Goal: Task Accomplishment & Management: Manage account settings

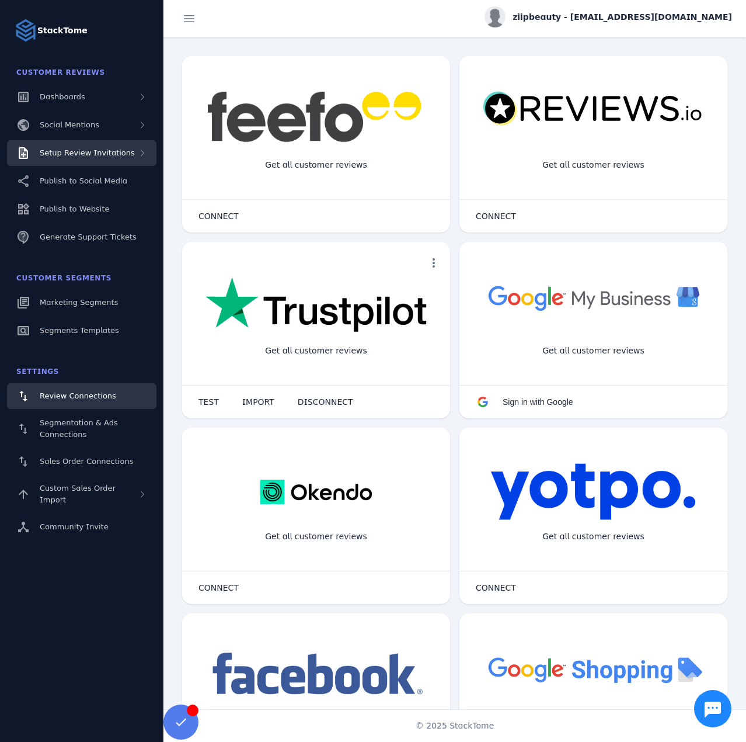
click at [79, 155] on span "Setup Review Invitations" at bounding box center [87, 152] width 95 height 9
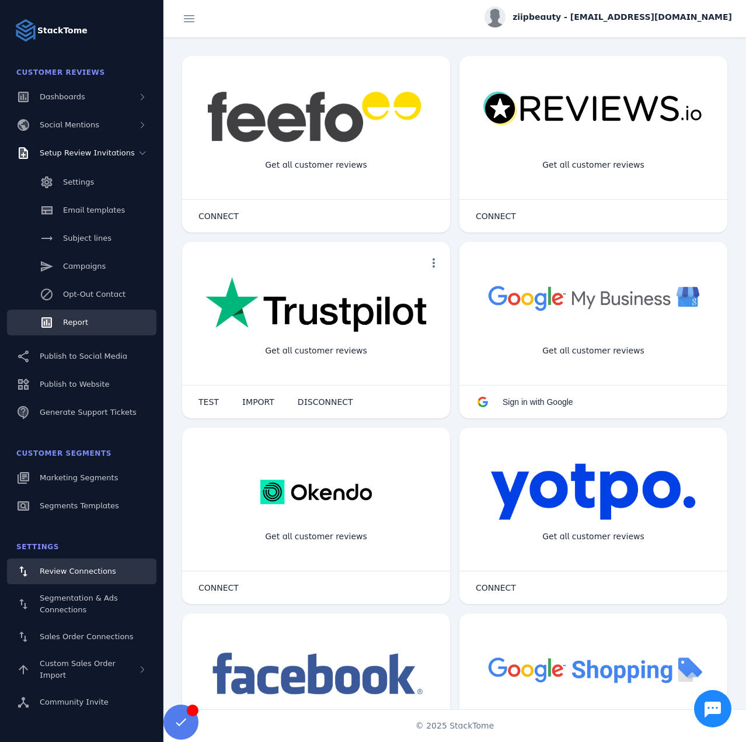
click at [99, 324] on link "Report" at bounding box center [82, 323] width 150 height 26
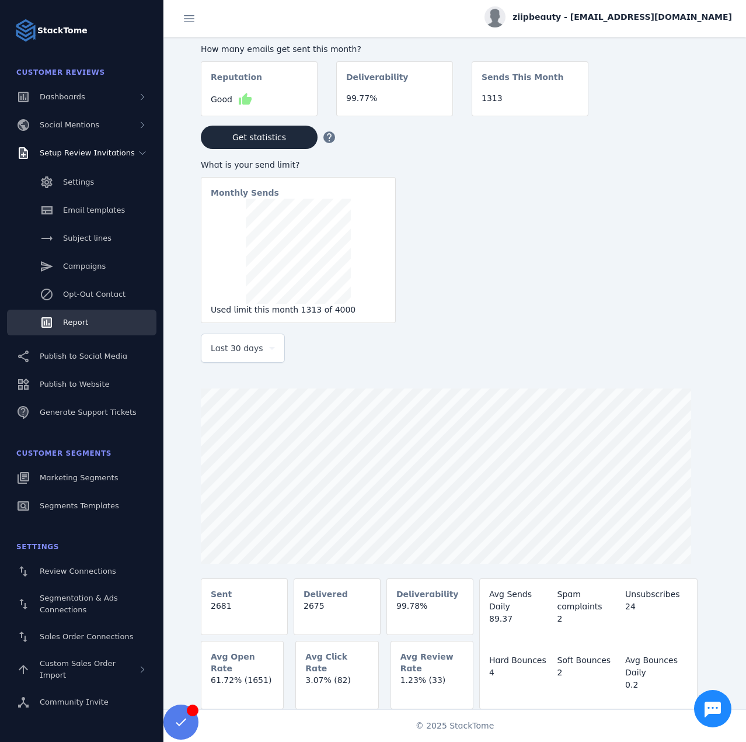
click at [230, 355] on span "Last 30 days" at bounding box center [237, 348] width 53 height 14
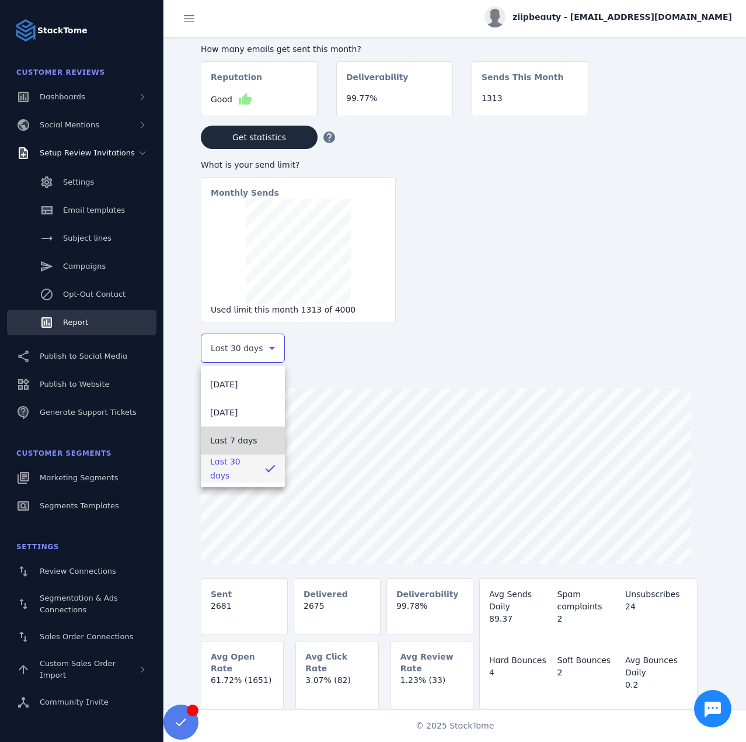
click at [228, 440] on span "Last 7 days" at bounding box center [233, 440] width 47 height 14
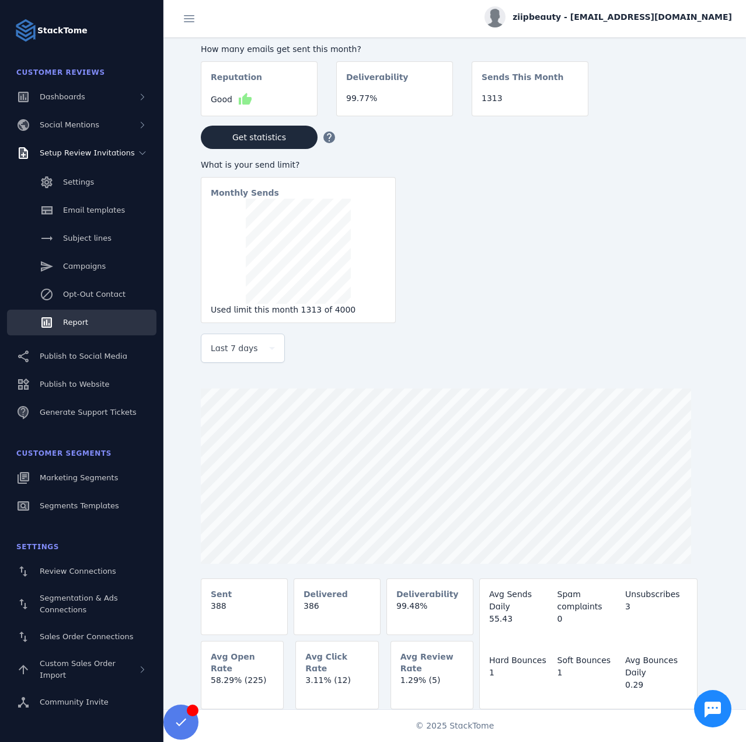
click at [672, 25] on div "ziipbeauty - [EMAIL_ADDRESS][DOMAIN_NAME]" at bounding box center [609, 16] width 248 height 21
click at [683, 126] on button "Sign out" at bounding box center [690, 113] width 84 height 28
